Goal: Communication & Community: Answer question/provide support

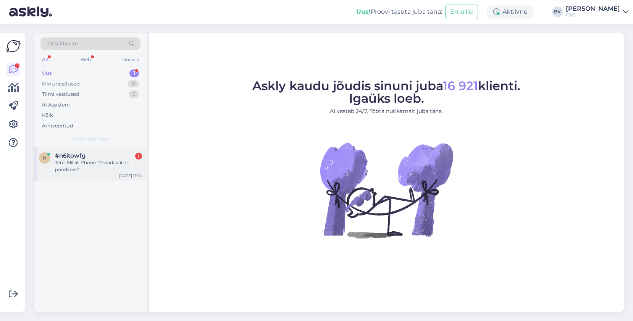
click at [111, 161] on div "Tere! Millal iPhone 17 saadaval on poodides?" at bounding box center [98, 166] width 87 height 14
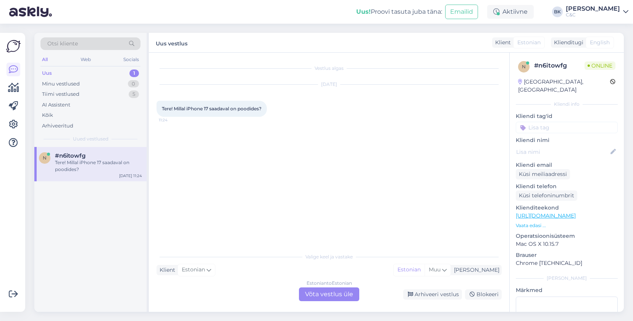
click at [323, 295] on div "Estonian to Estonian Võta vestlus üle" at bounding box center [329, 294] width 60 height 14
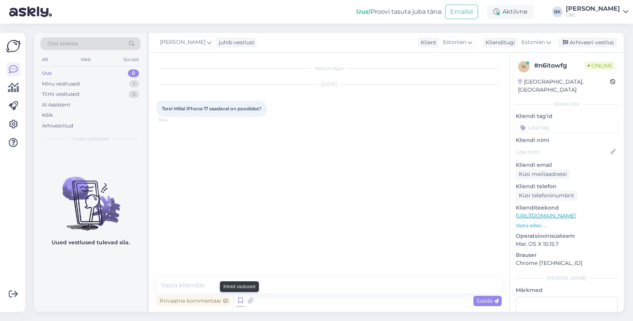
click at [236, 299] on icon at bounding box center [240, 300] width 9 height 11
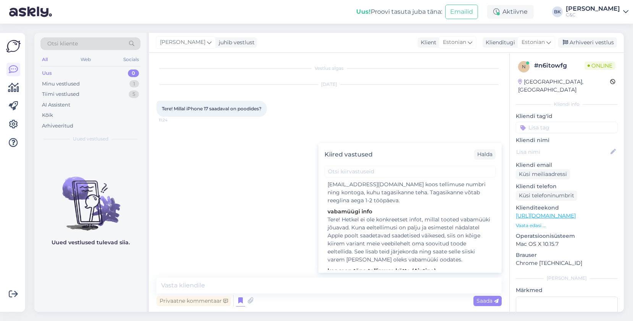
scroll to position [90, 0]
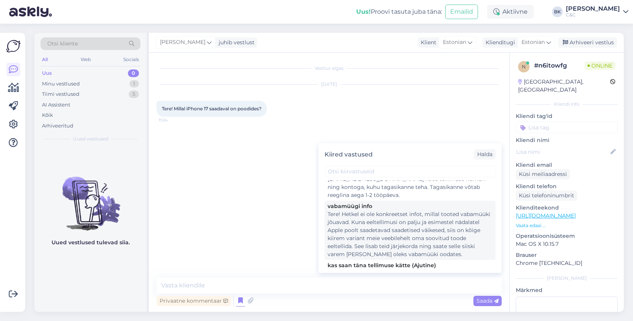
click at [409, 215] on div "Tere! Hetkel ei ole konkreetset infot, millal tooted vabamüüki jõuavad. Kuna ee…" at bounding box center [409, 234] width 165 height 48
type textarea "Tere! Hetkel ei ole konkreetset infot, millal tooted vabamüüki jõuavad. Kuna ee…"
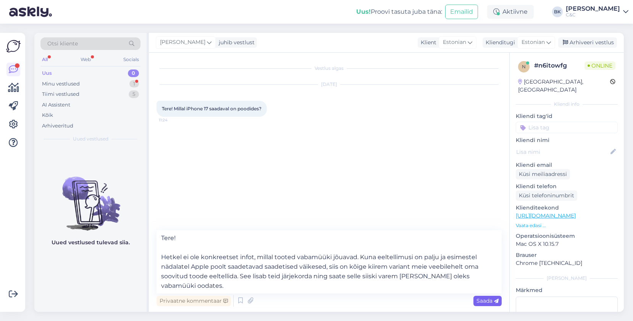
click at [499, 303] on div "Saada" at bounding box center [487, 301] width 28 height 10
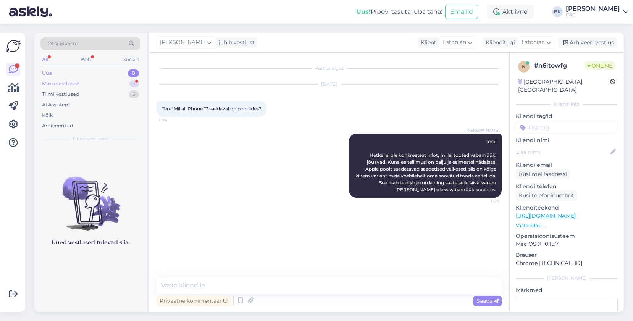
click at [77, 83] on div "Minu vestlused" at bounding box center [61, 84] width 38 height 8
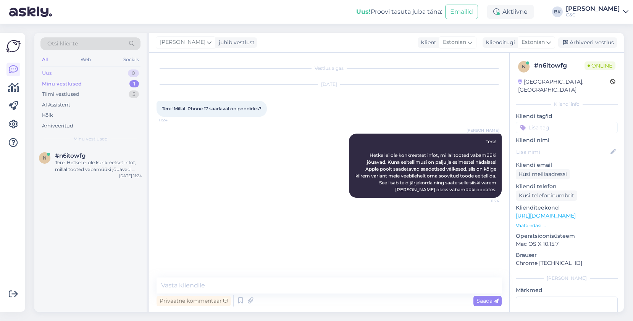
click at [79, 75] on div "Uus 0" at bounding box center [90, 73] width 100 height 11
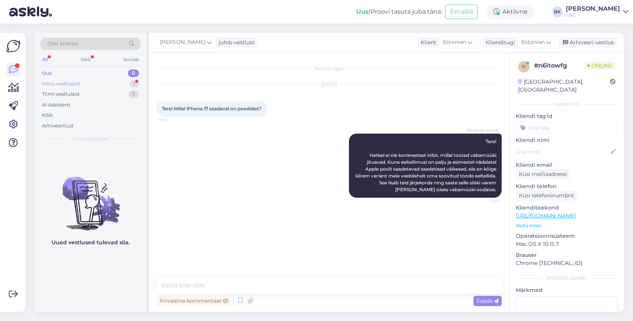
click at [121, 84] on div "Minu vestlused 1" at bounding box center [90, 84] width 100 height 11
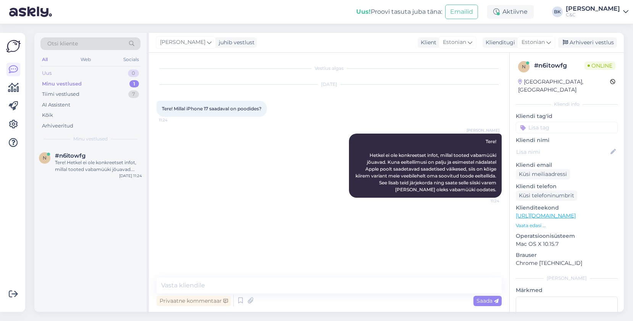
click at [105, 71] on div "Uus 0" at bounding box center [90, 73] width 100 height 11
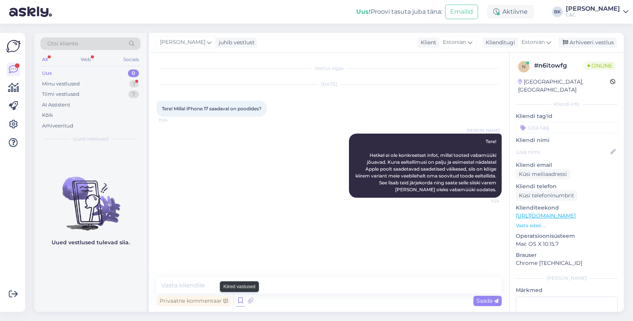
click at [242, 299] on icon at bounding box center [240, 300] width 9 height 11
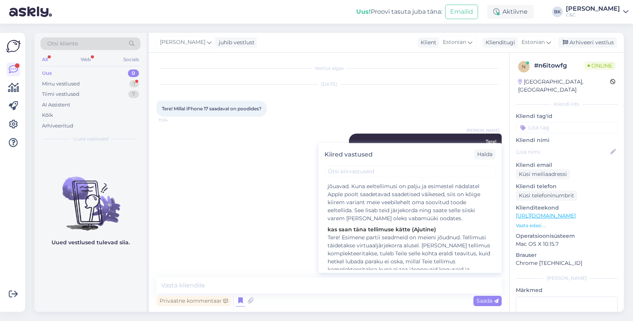
scroll to position [0, 0]
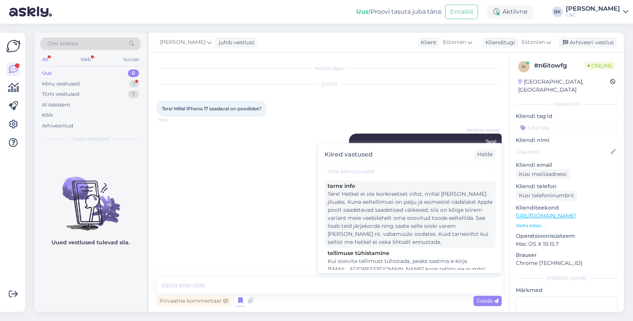
click at [399, 207] on div "Tere! Hetkel ei ole konkreetset infot, millal [PERSON_NAME] jõuaks. Kuna eeltel…" at bounding box center [409, 218] width 165 height 56
type textarea "Tere! Hetkel ei ole konkreetset infot, millal [PERSON_NAME] jõuaks. Kuna eeltel…"
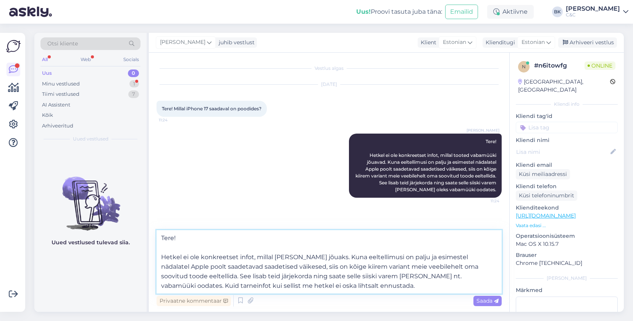
drag, startPoint x: 161, startPoint y: 256, endPoint x: 295, endPoint y: 268, distance: 134.4
click at [295, 268] on textarea "Tere! Hetkel ei ole konkreetset infot, millal [PERSON_NAME] jõuaks. Kuna eeltel…" at bounding box center [328, 261] width 345 height 63
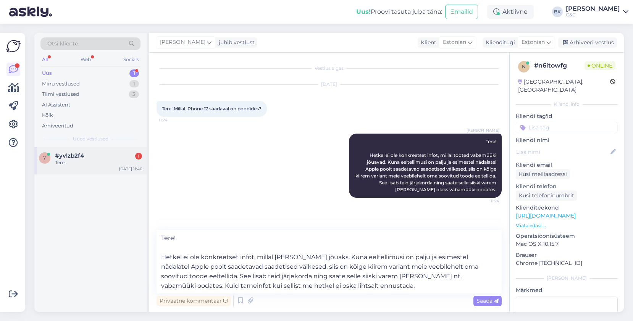
click at [120, 152] on div "#yvlzb2f4 1" at bounding box center [98, 155] width 87 height 7
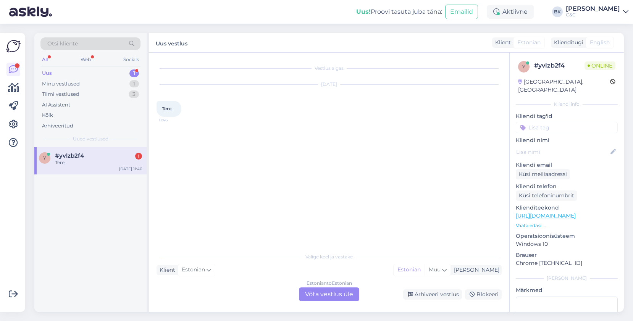
click at [324, 294] on div "Estonian to Estonian Võta vestlus üle" at bounding box center [329, 294] width 60 height 14
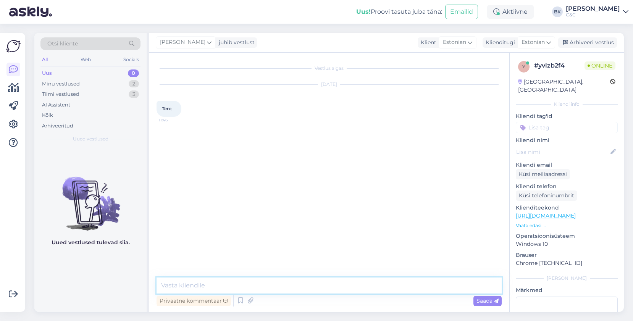
click at [291, 288] on textarea at bounding box center [328, 285] width 345 height 16
type textarea "T"
click at [242, 301] on icon at bounding box center [240, 300] width 9 height 11
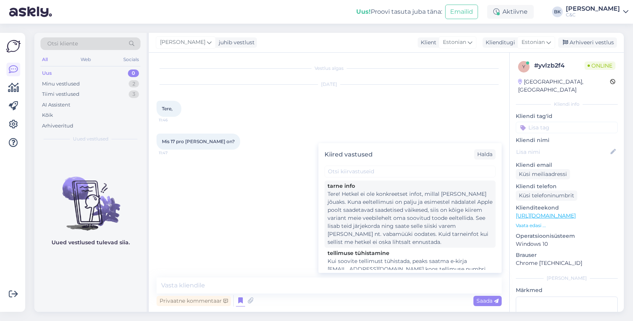
click at [392, 234] on div "Tere! Hetkel ei ole konkreetset infot, millal [PERSON_NAME] jõuaks. Kuna eeltel…" at bounding box center [409, 218] width 165 height 56
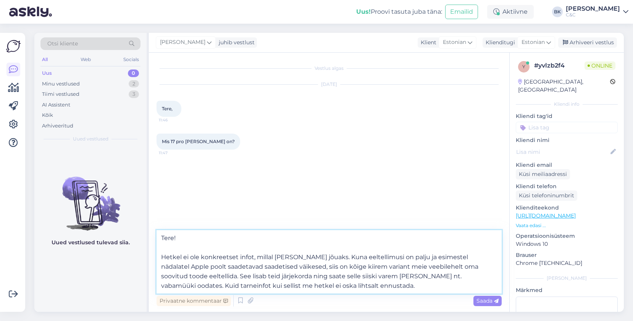
drag, startPoint x: 298, startPoint y: 266, endPoint x: 339, endPoint y: 286, distance: 45.4
click at [339, 286] on textarea "Tere! Hetkel ei ole konkreetset infot, millal [PERSON_NAME] jõuaks. Kuna eeltel…" at bounding box center [328, 261] width 345 height 63
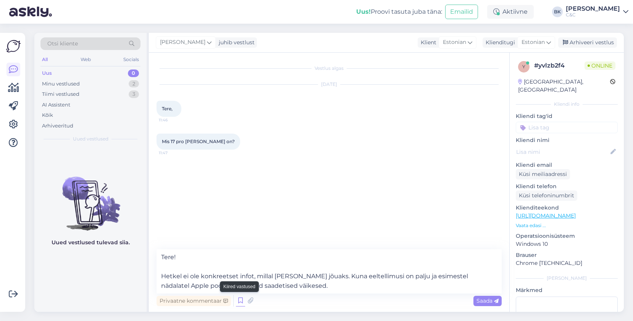
click at [240, 299] on icon at bounding box center [240, 300] width 9 height 11
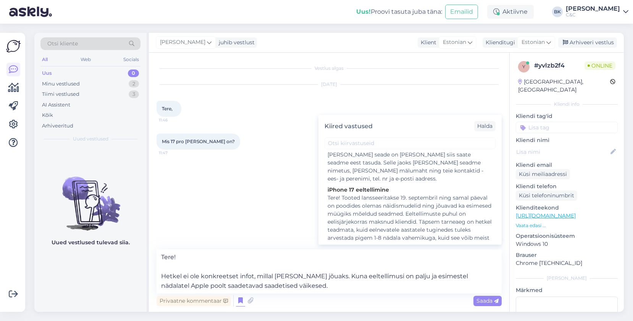
scroll to position [290, 0]
click at [319, 286] on textarea "Tere! Hetkel ei ole konkreetset infot, millal [PERSON_NAME] jõuaks. Kuna eeltel…" at bounding box center [328, 271] width 345 height 44
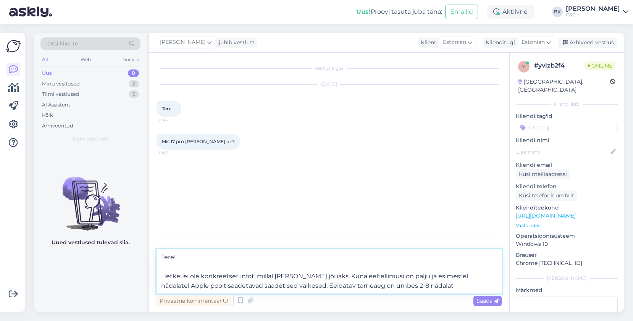
type textarea "Tere! Hetkel ei ole konkreetset infot, millal [PERSON_NAME] jõuaks. Kuna eeltel…"
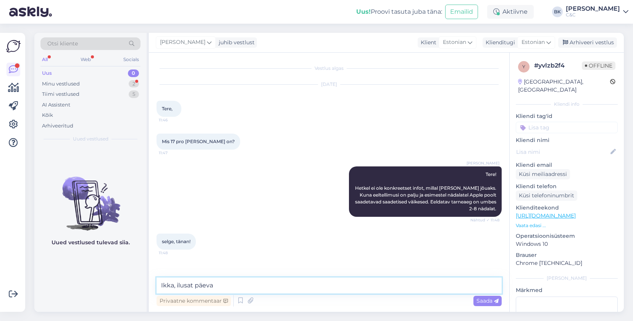
type textarea "Ikka, ilusat päeva!"
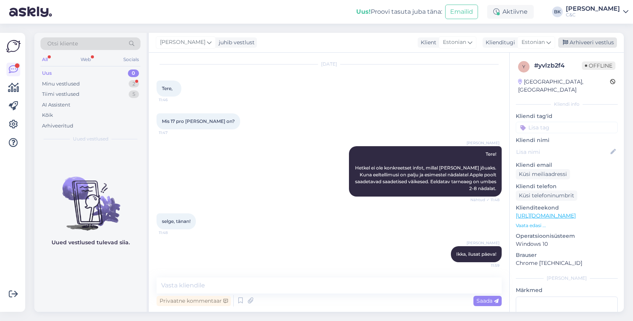
click at [578, 41] on div "Arhiveeri vestlus" at bounding box center [587, 42] width 59 height 10
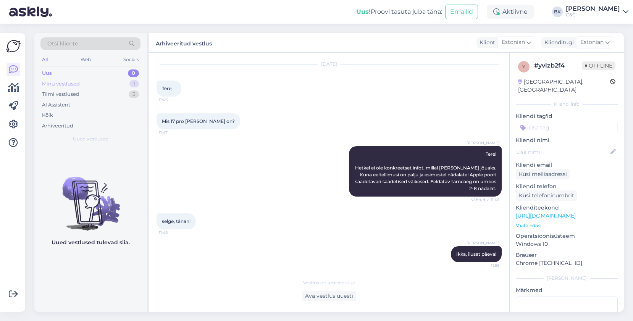
click at [80, 86] on div "Minu vestlused 1" at bounding box center [90, 84] width 100 height 11
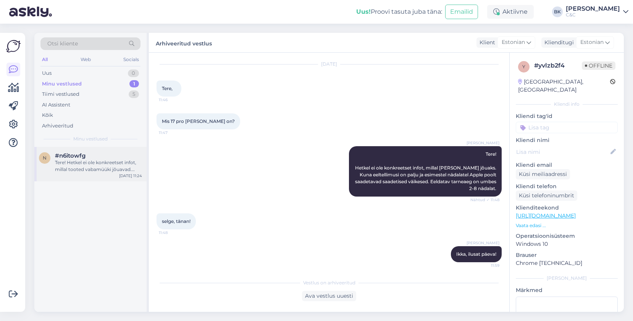
click at [107, 164] on div "Tere! Hetkel ei ole konkreetset infot, millal tooted vabamüüki jõuavad. Kuna ee…" at bounding box center [98, 166] width 87 height 14
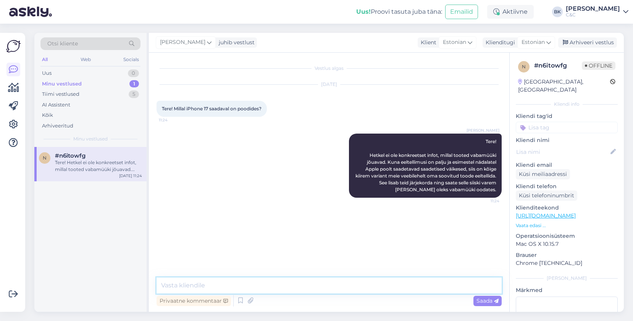
click at [191, 283] on textarea at bounding box center [328, 285] width 345 height 16
click at [576, 45] on div "Arhiveeri vestlus" at bounding box center [587, 42] width 59 height 10
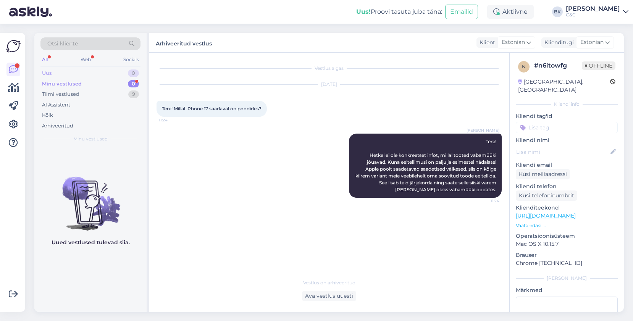
click at [74, 73] on div "Uus 0" at bounding box center [90, 73] width 100 height 11
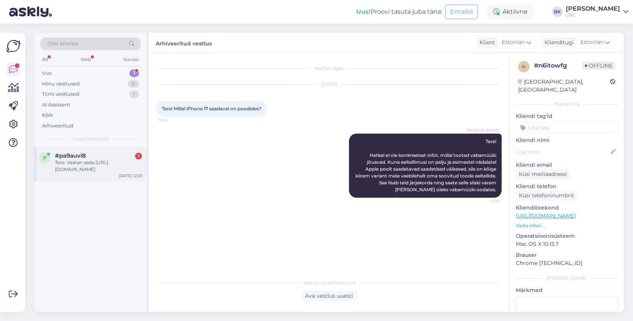
click at [71, 156] on span "#pa9auvi8" at bounding box center [70, 155] width 31 height 7
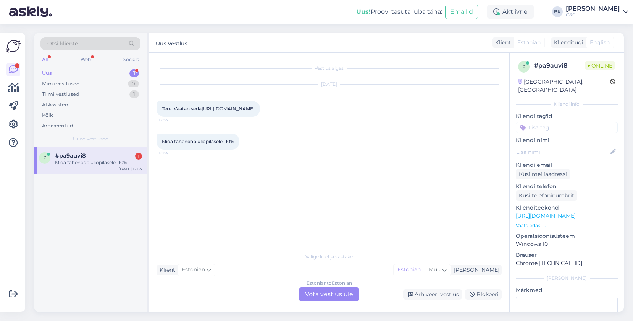
click at [336, 295] on div "Estonian to Estonian Võta vestlus üle" at bounding box center [329, 294] width 60 height 14
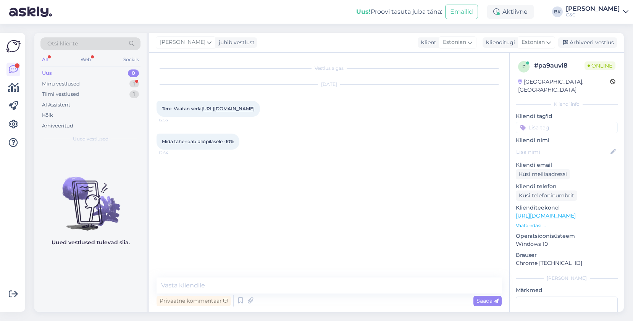
click at [314, 295] on div "Privaatne kommentaar Saada" at bounding box center [328, 300] width 345 height 14
click at [308, 290] on textarea at bounding box center [328, 285] width 345 height 16
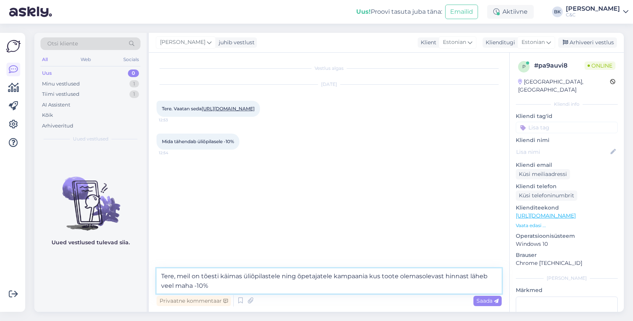
type textarea "Tere, meil on tõesti käimas üliõpilastele ning õpetajatele kampaania kus toote …"
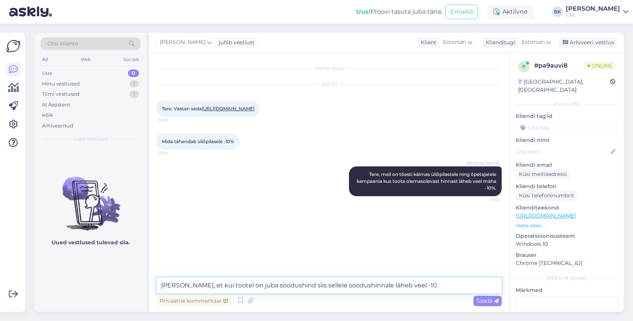
type textarea "Oletame, et kui tootel on juba soodushind siis sellele soodushinnale läheb veel…"
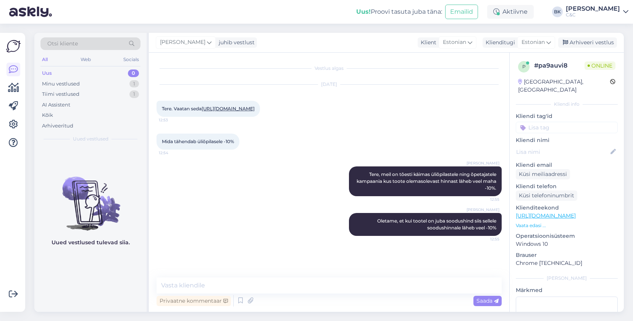
click at [232, 111] on link "[URL][DOMAIN_NAME]" at bounding box center [227, 109] width 53 height 6
click at [122, 86] on div "Minu vestlused 1" at bounding box center [90, 84] width 100 height 11
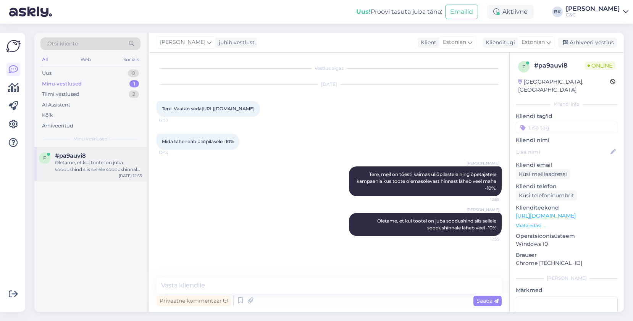
click at [98, 154] on div "#pa9auvi8" at bounding box center [98, 155] width 87 height 7
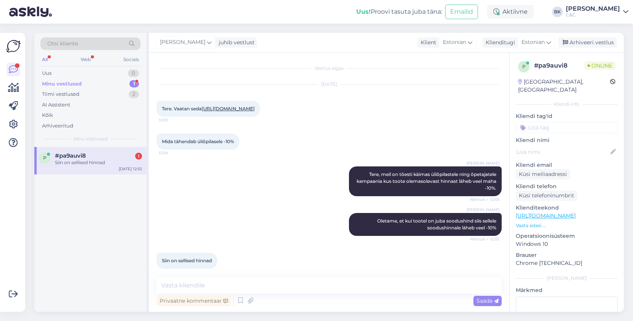
scroll to position [75, 0]
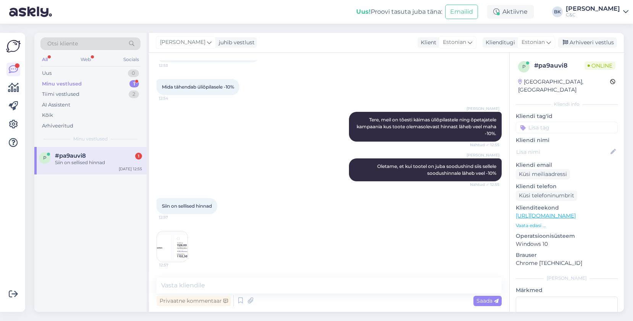
click at [180, 245] on img at bounding box center [172, 246] width 31 height 31
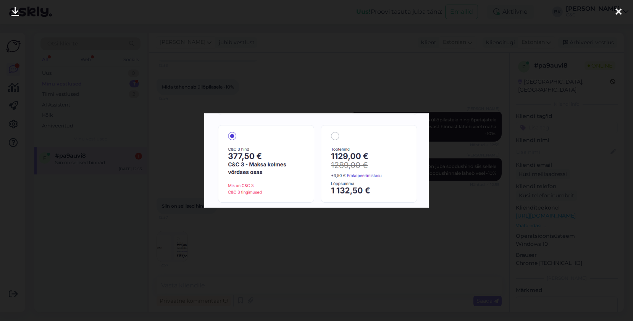
click at [496, 179] on div at bounding box center [316, 160] width 633 height 321
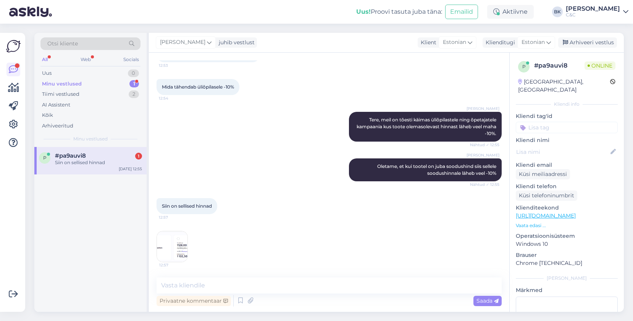
scroll to position [83, 0]
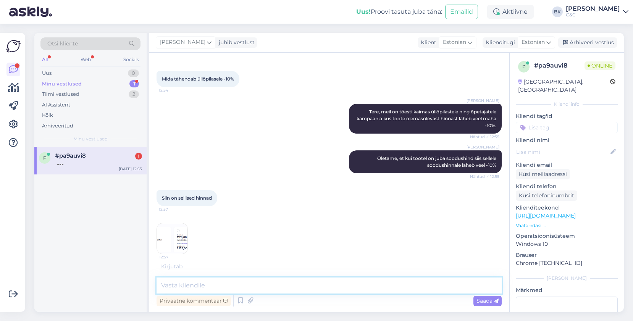
click at [247, 287] on textarea at bounding box center [328, 285] width 345 height 16
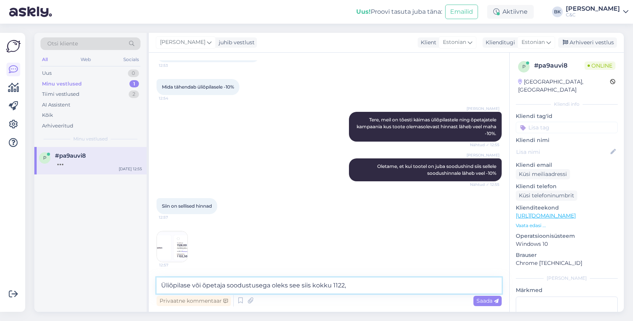
scroll to position [108, 0]
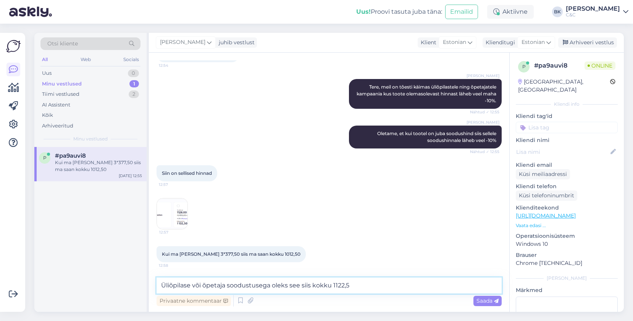
type textarea "Üliõpilase või õpetaja soodustusega oleks see siis kokku 1122,5€"
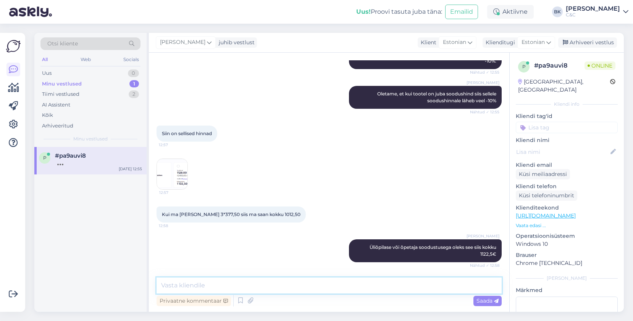
scroll to position [180, 0]
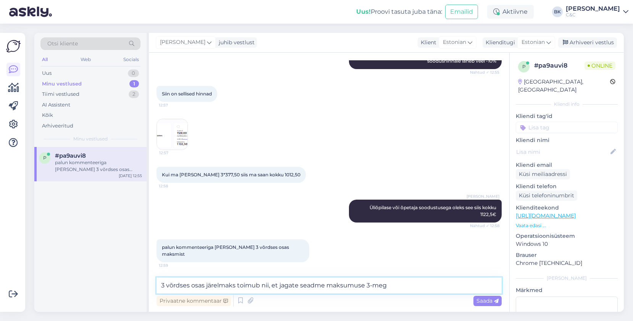
type textarea "3 võrdses osas järelmaks toimub nii, et jagate seadme maksumuse 3-mega"
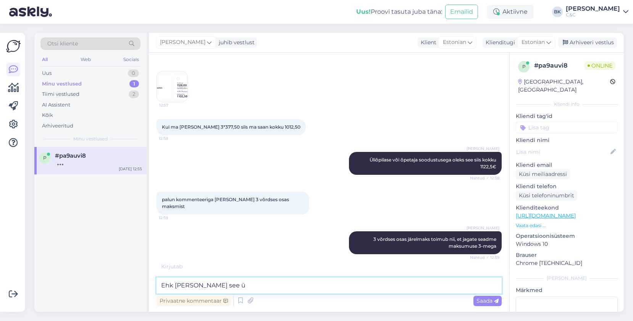
scroll to position [253, 0]
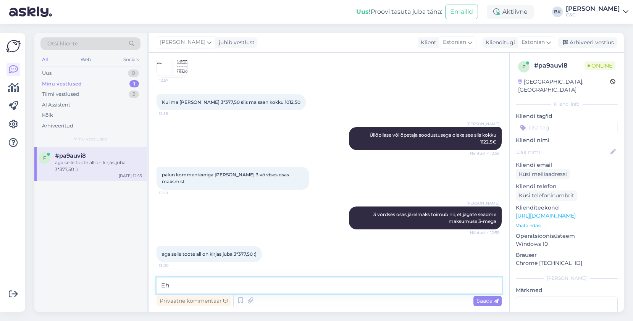
type textarea "E"
click at [186, 76] on img at bounding box center [172, 62] width 31 height 31
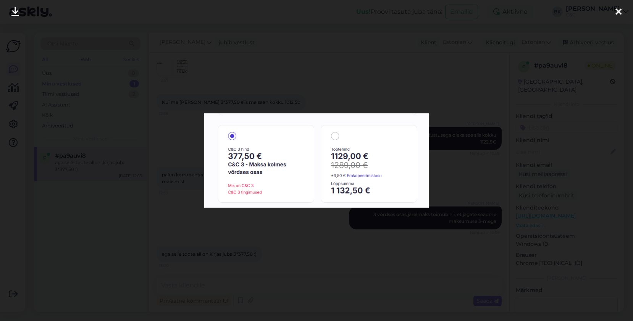
click at [213, 248] on div at bounding box center [316, 160] width 633 height 321
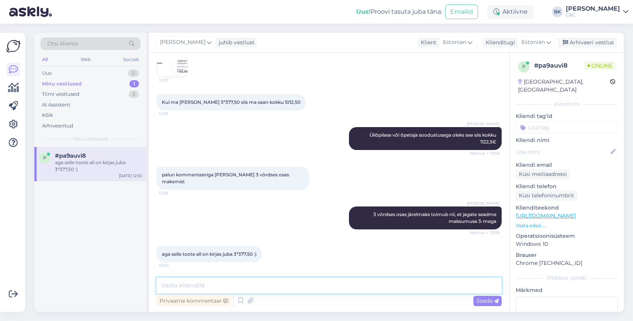
click at [215, 287] on textarea at bounding box center [328, 285] width 345 height 16
click at [189, 72] on div "Siin on sellised hinnad 12:57 12:57" at bounding box center [328, 45] width 345 height 81
click at [199, 285] on textarea at bounding box center [328, 285] width 345 height 16
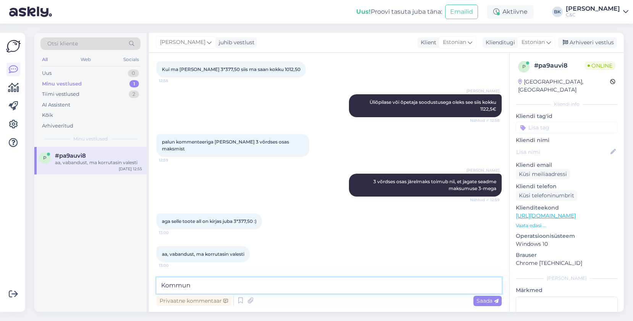
scroll to position [294, 0]
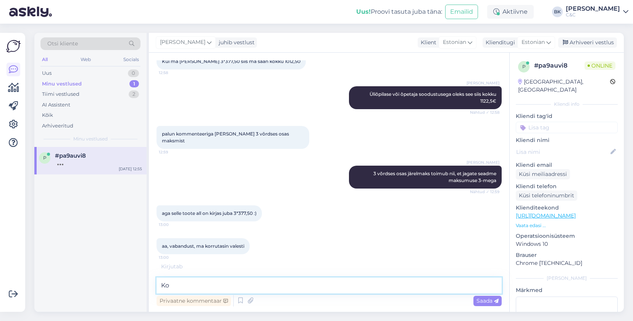
type textarea "K"
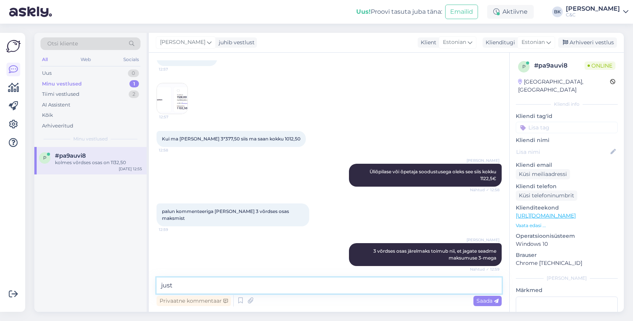
scroll to position [319, 0]
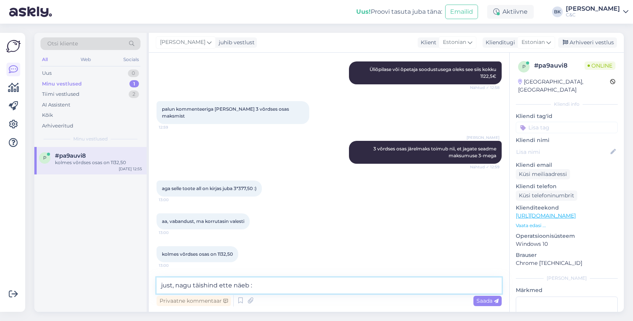
type textarea "just, nagu täishind ette näeb :)"
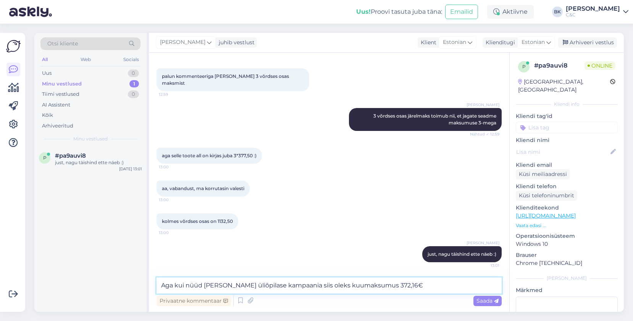
click at [362, 287] on textarea "Aga kui nüüd [PERSON_NAME] üliõpilase kampaania siis oleks kuumaksumus 372,16€" at bounding box center [328, 285] width 345 height 16
type textarea "Aga kui nüüd [PERSON_NAME] üliõpilase kampaania siis oleks kuumaksumus umbkauds…"
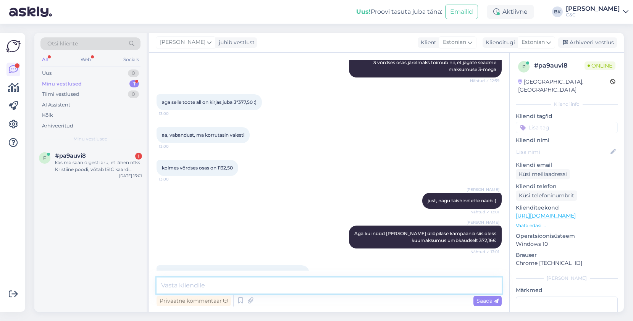
scroll to position [444, 0]
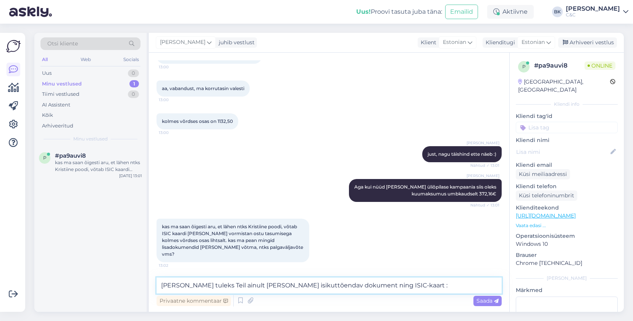
type textarea "[PERSON_NAME] tuleks Teil ainult [PERSON_NAME] isikuttõendav dokument ning ISIC…"
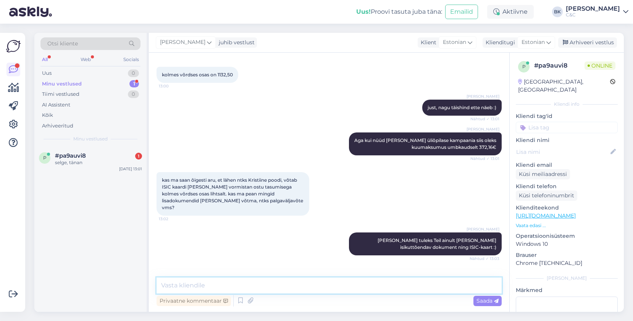
scroll to position [517, 0]
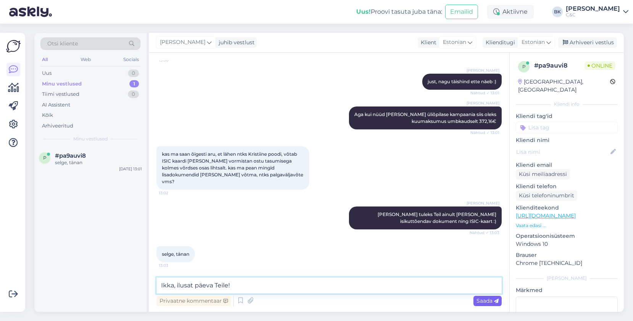
type textarea "Ikka, ilusat päeva Teile!"
click at [497, 301] on icon at bounding box center [496, 301] width 5 height 5
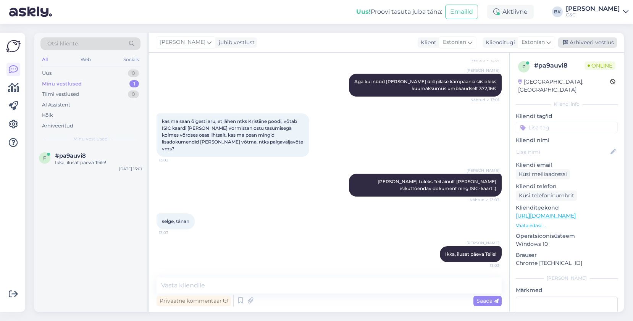
click at [606, 45] on div "Arhiveeri vestlus" at bounding box center [587, 42] width 59 height 10
